Goal: Complete application form

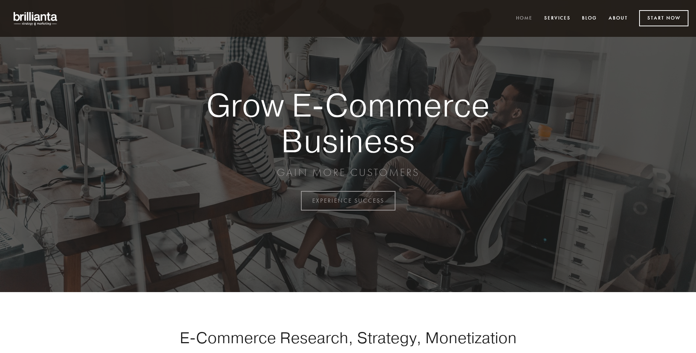
scroll to position [1973, 0]
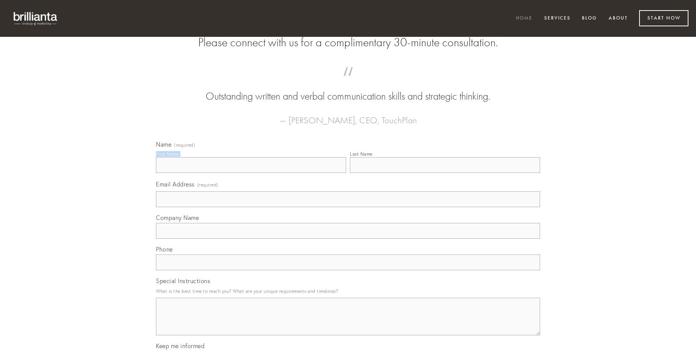
type input "[PERSON_NAME]"
click at [445, 173] on input "Last Name" at bounding box center [445, 165] width 190 height 16
type input "[PERSON_NAME]"
click at [348, 207] on input "Email Address (required)" at bounding box center [348, 200] width 384 height 16
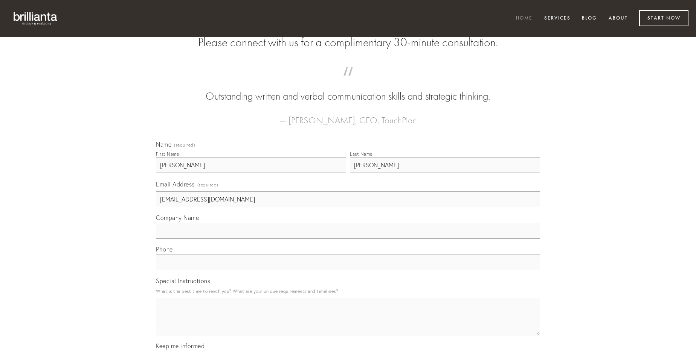
type input "[EMAIL_ADDRESS][DOMAIN_NAME]"
click at [348, 239] on input "Company Name" at bounding box center [348, 231] width 384 height 16
type input "copia"
click at [348, 271] on input "text" at bounding box center [348, 263] width 384 height 16
click at [348, 324] on textarea "Special Instructions" at bounding box center [348, 317] width 384 height 38
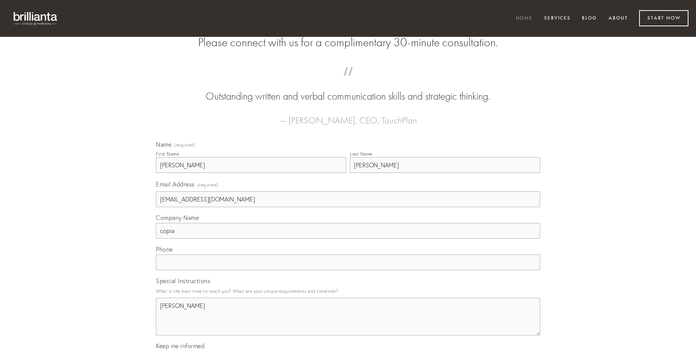
type textarea "[PERSON_NAME]"
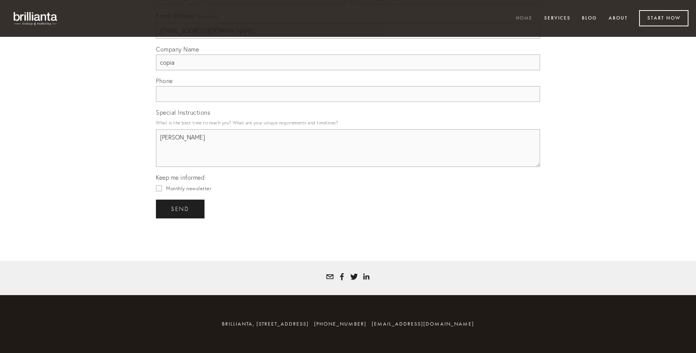
click at [181, 209] on span "send" at bounding box center [180, 209] width 18 height 7
